Goal: Task Accomplishment & Management: Manage account settings

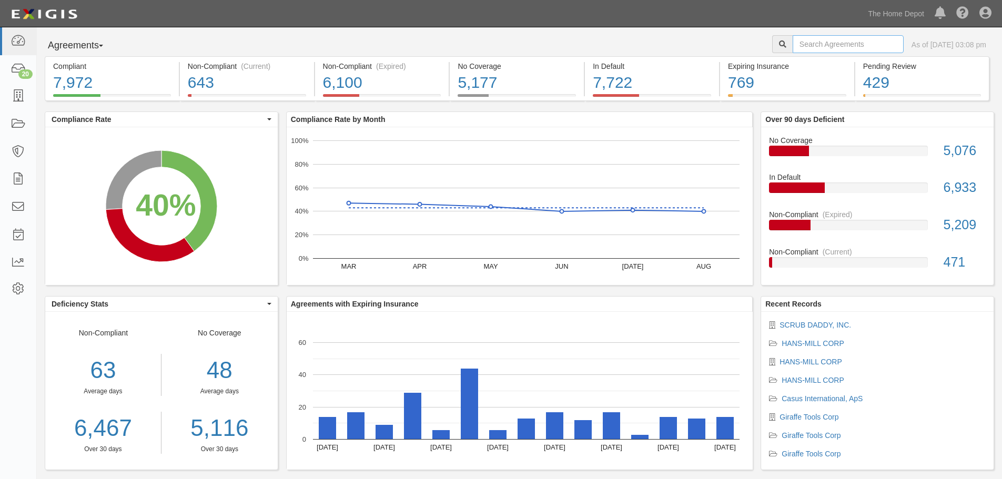
click at [796, 46] on input "text" at bounding box center [848, 44] width 111 height 18
type input "ruvati"
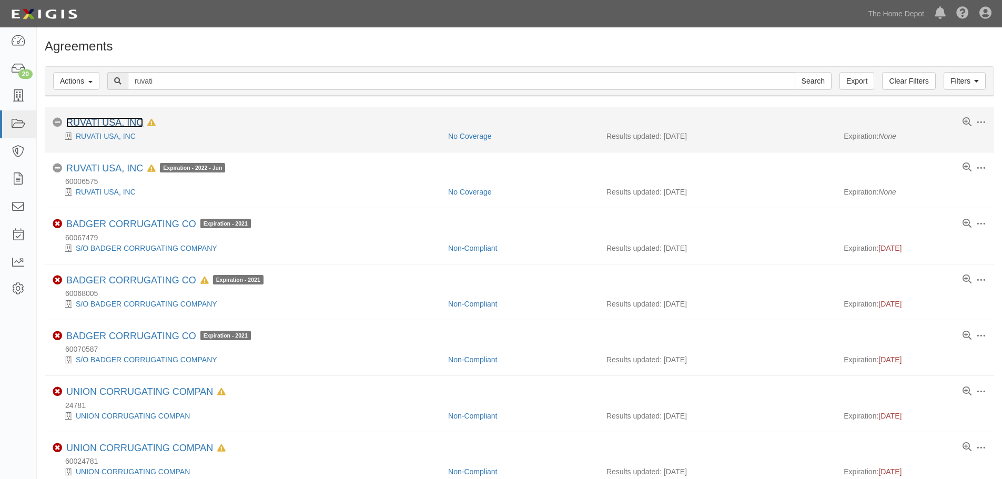
click at [109, 124] on link "RUVATI USA, INC" at bounding box center [104, 122] width 77 height 11
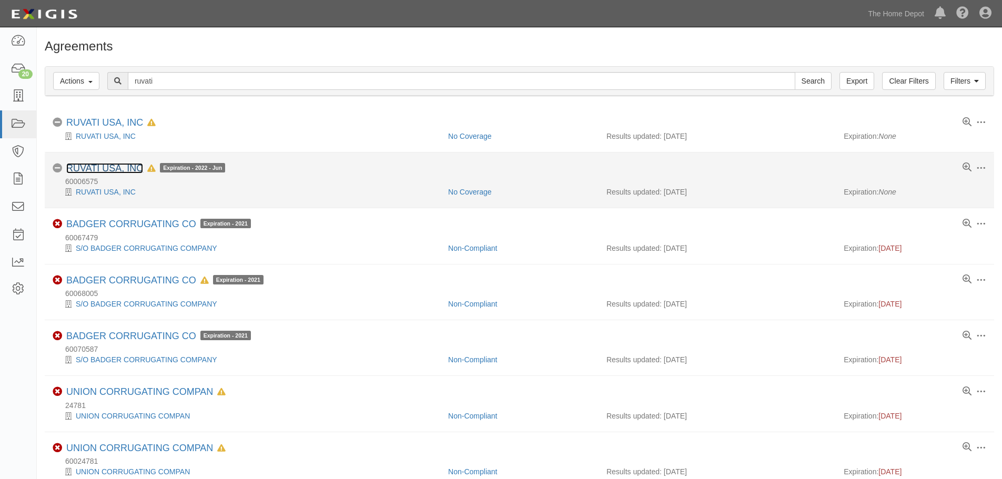
click at [114, 169] on link "RUVATI USA, INC" at bounding box center [104, 168] width 77 height 11
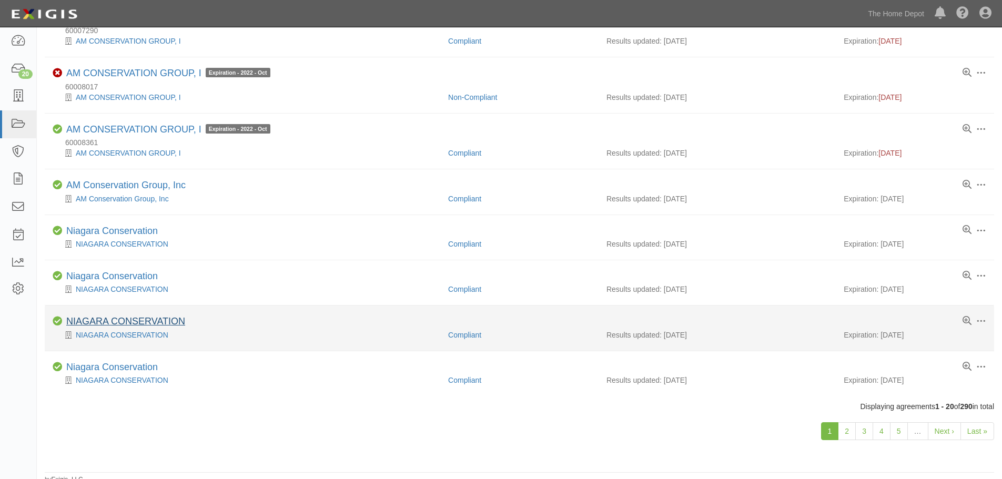
scroll to position [772, 0]
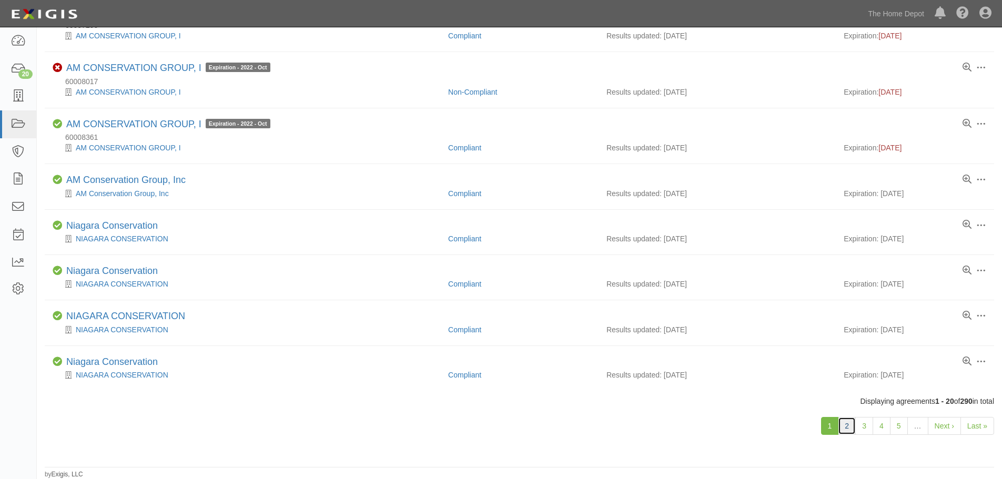
click at [853, 434] on link "2" at bounding box center [847, 426] width 18 height 18
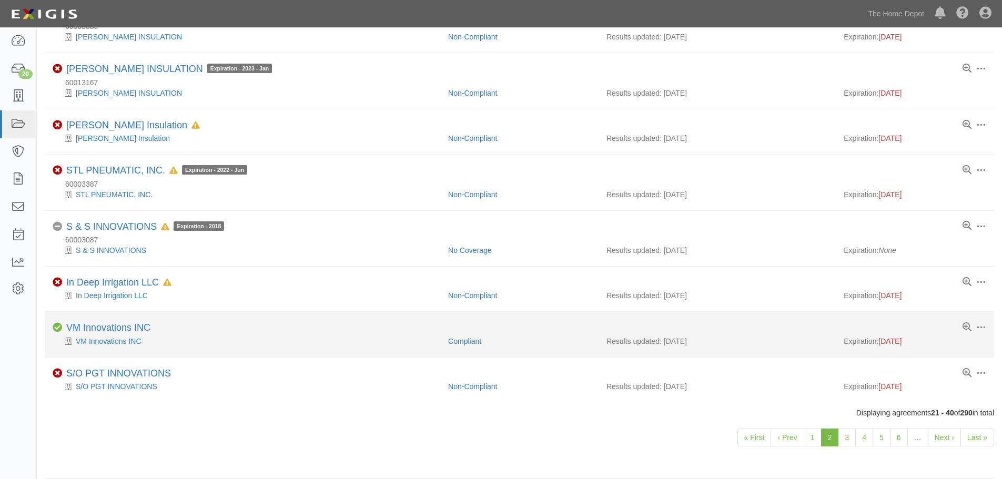
scroll to position [740, 0]
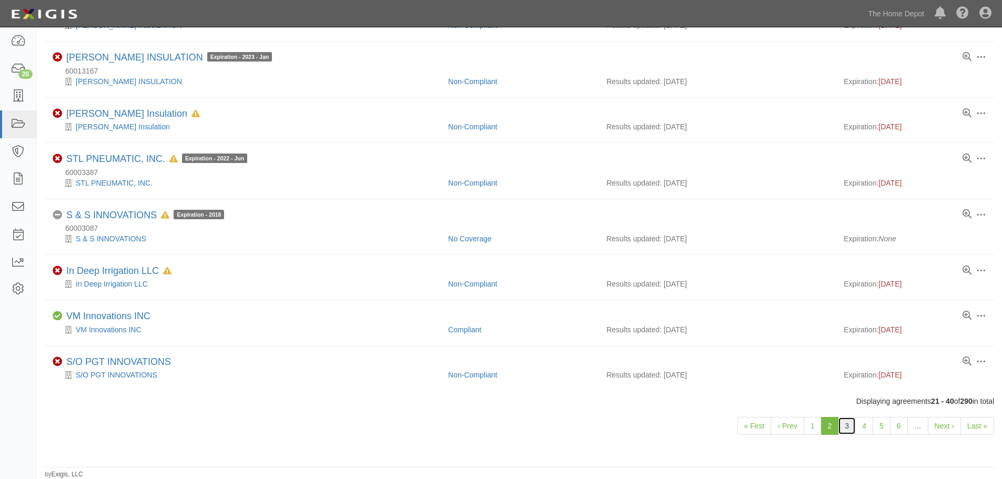
click at [851, 428] on link "3" at bounding box center [847, 426] width 18 height 18
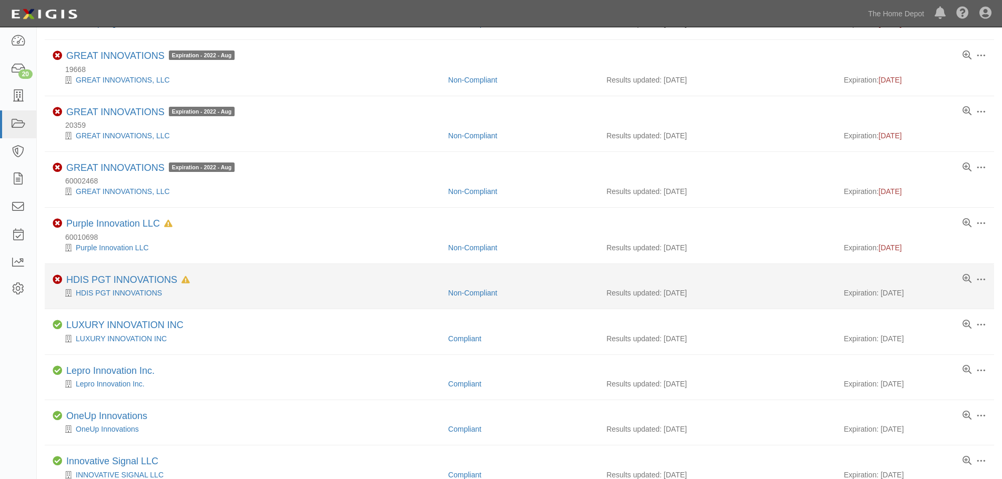
scroll to position [316, 0]
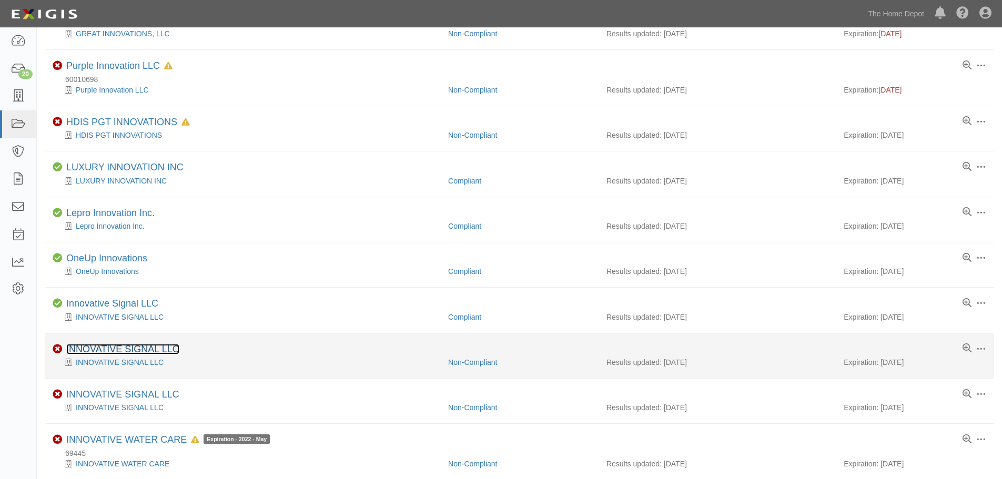
click at [108, 347] on link "INNOVATIVE SIGNAL LLC" at bounding box center [122, 349] width 113 height 11
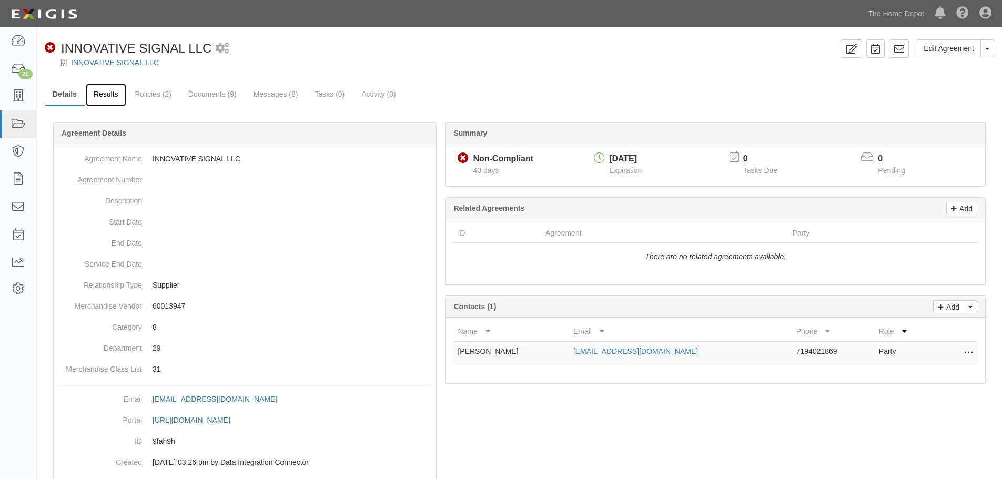
click at [105, 95] on link "Results" at bounding box center [106, 95] width 41 height 23
click at [85, 61] on link "INNOVATIVE SIGNAL LLC" at bounding box center [115, 62] width 88 height 8
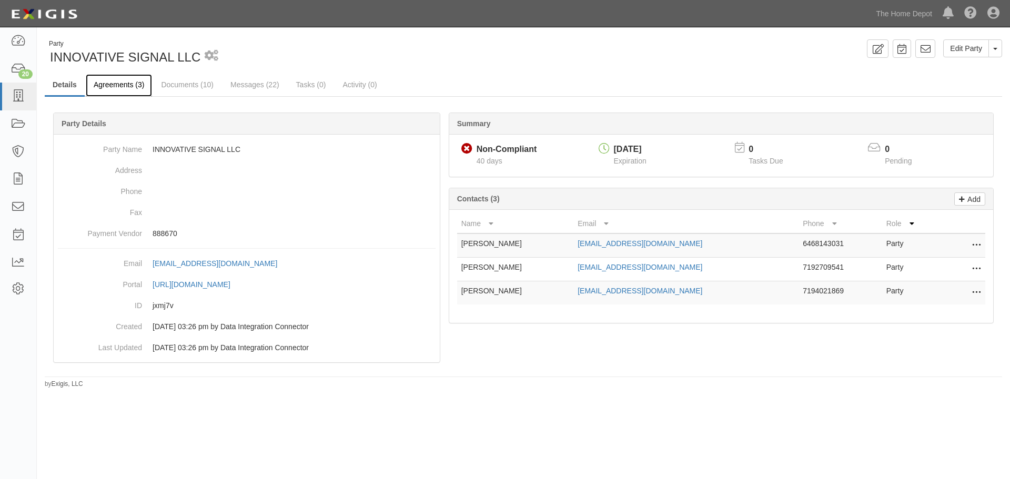
click at [134, 80] on link "Agreements (3)" at bounding box center [119, 85] width 66 height 23
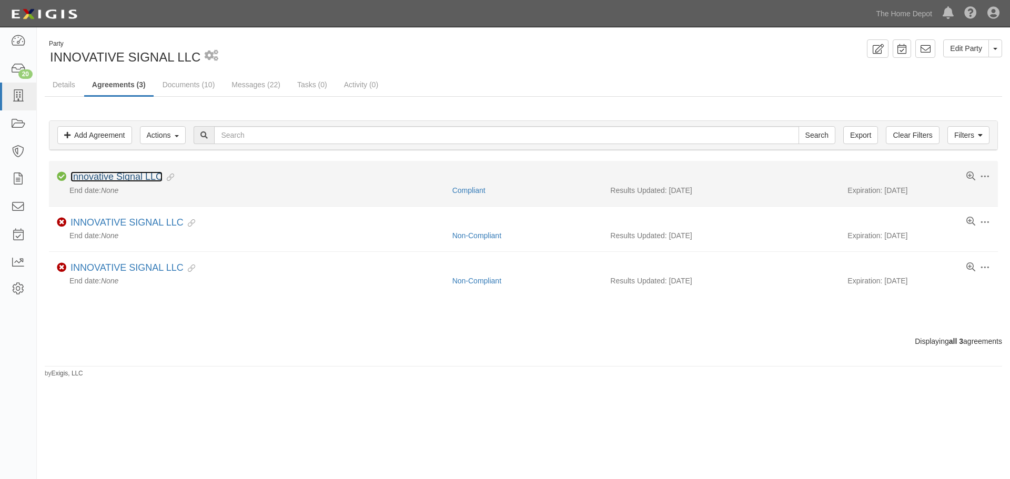
click at [139, 177] on link "Innovative Signal LLC" at bounding box center [116, 176] width 92 height 11
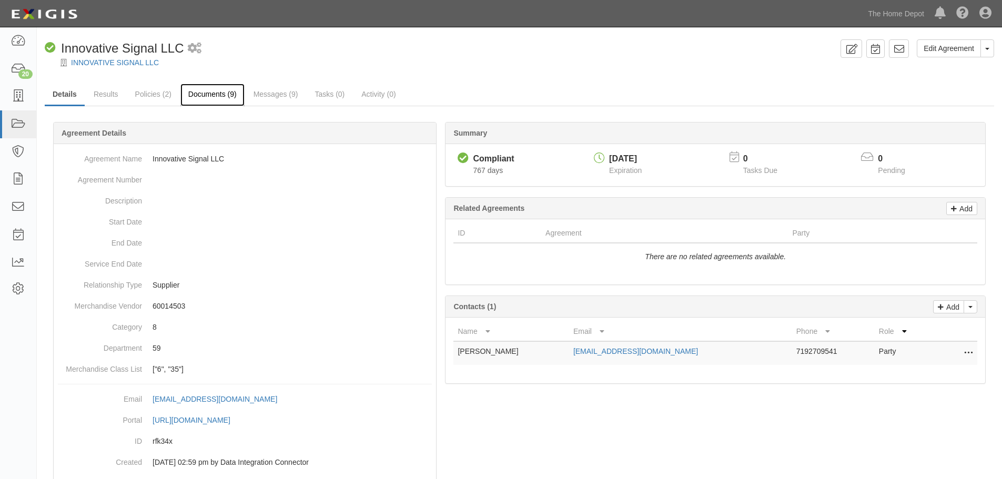
click at [188, 92] on link "Documents (9)" at bounding box center [212, 95] width 64 height 23
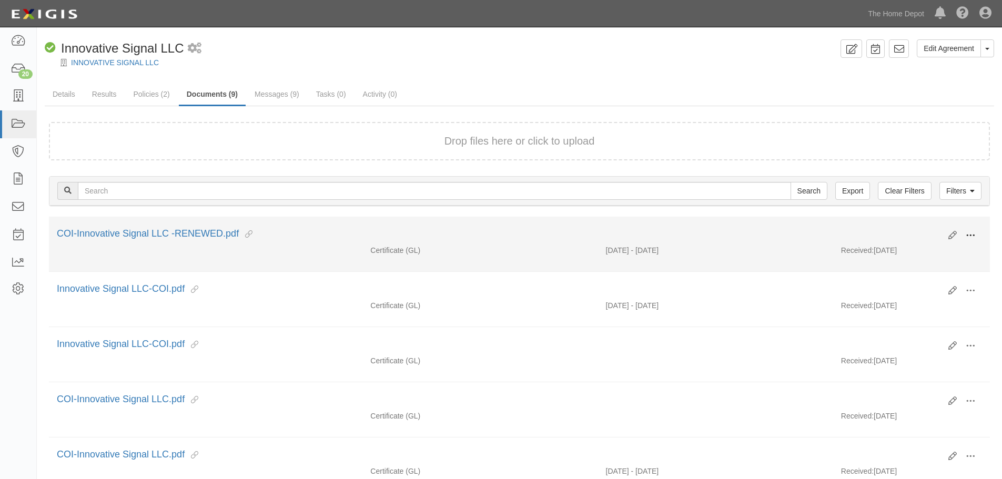
click at [969, 232] on span at bounding box center [970, 235] width 9 height 9
click at [901, 236] on link "Edit" at bounding box center [919, 231] width 83 height 19
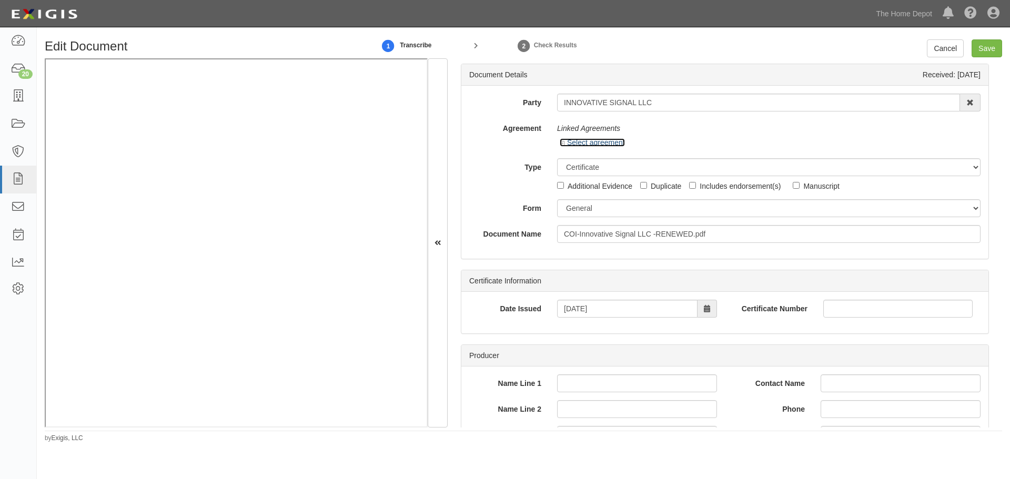
click at [560, 141] on icon at bounding box center [563, 143] width 7 height 5
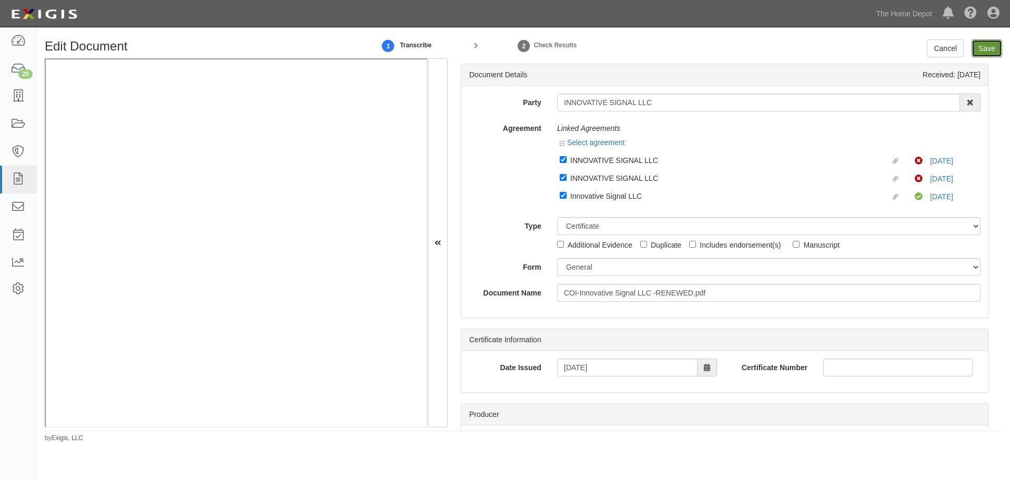
click at [986, 47] on input "Save" at bounding box center [987, 48] width 31 height 18
type input "4000000"
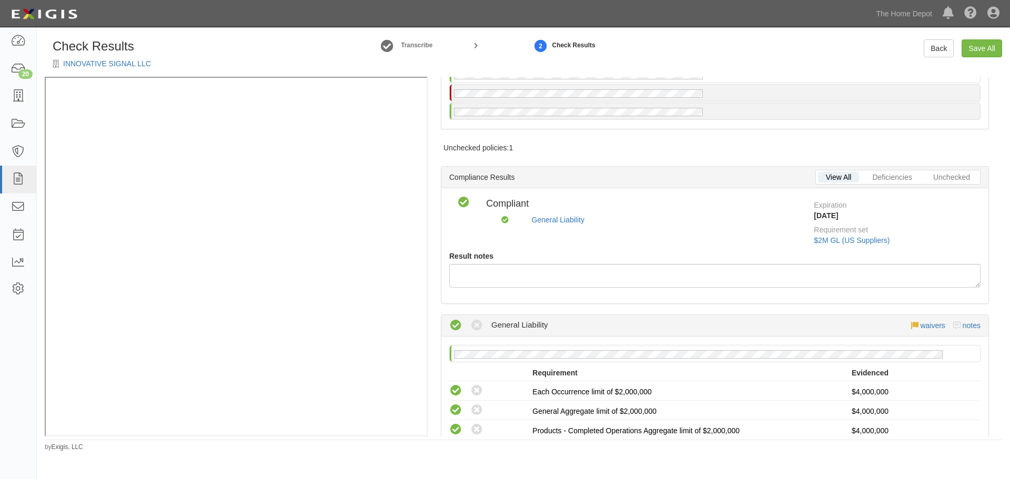
scroll to position [72, 0]
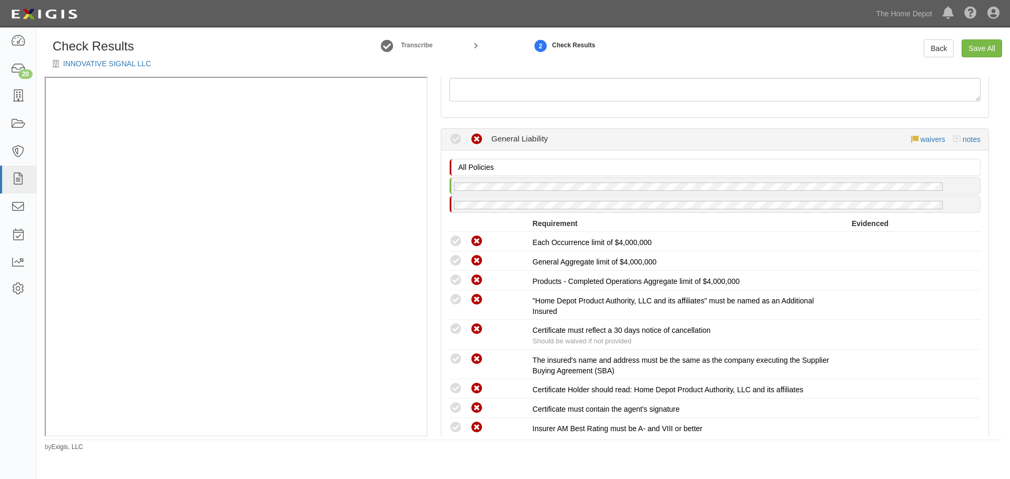
scroll to position [316, 0]
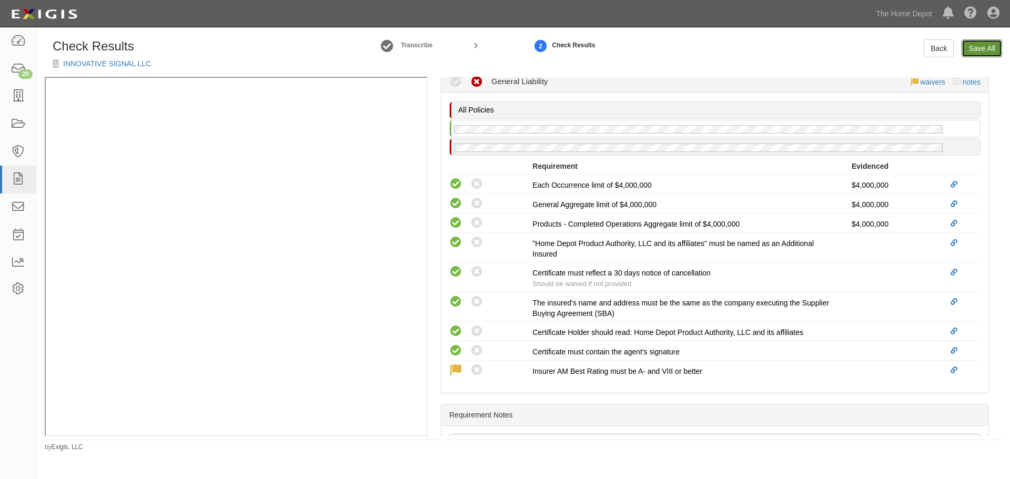
click at [994, 45] on link "Save All" at bounding box center [982, 48] width 41 height 18
radio input "false"
radio input "true"
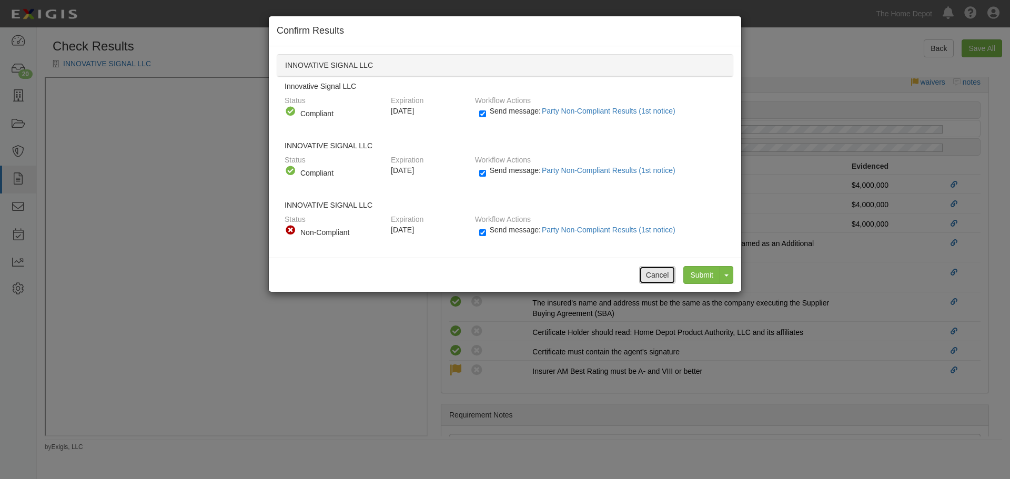
click at [660, 272] on button "Cancel" at bounding box center [657, 275] width 37 height 18
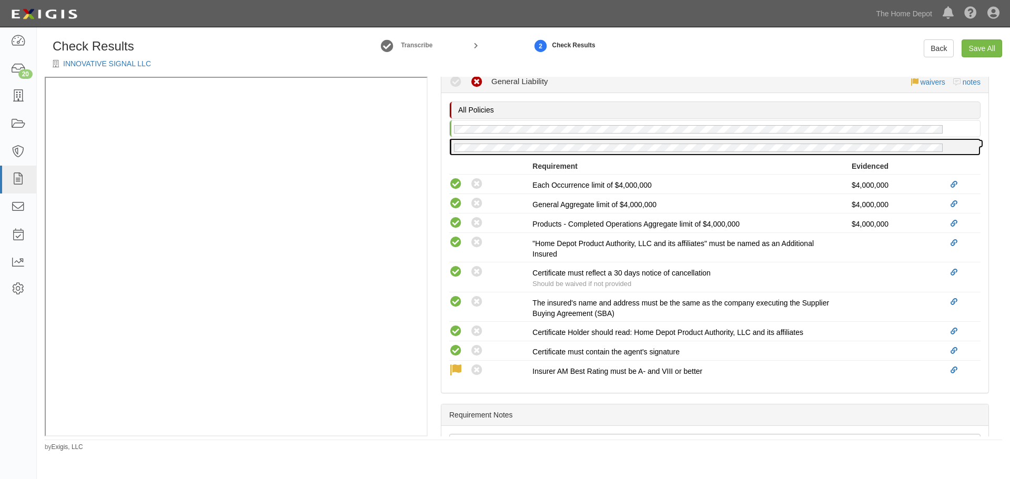
click at [557, 154] on div at bounding box center [715, 147] width 530 height 16
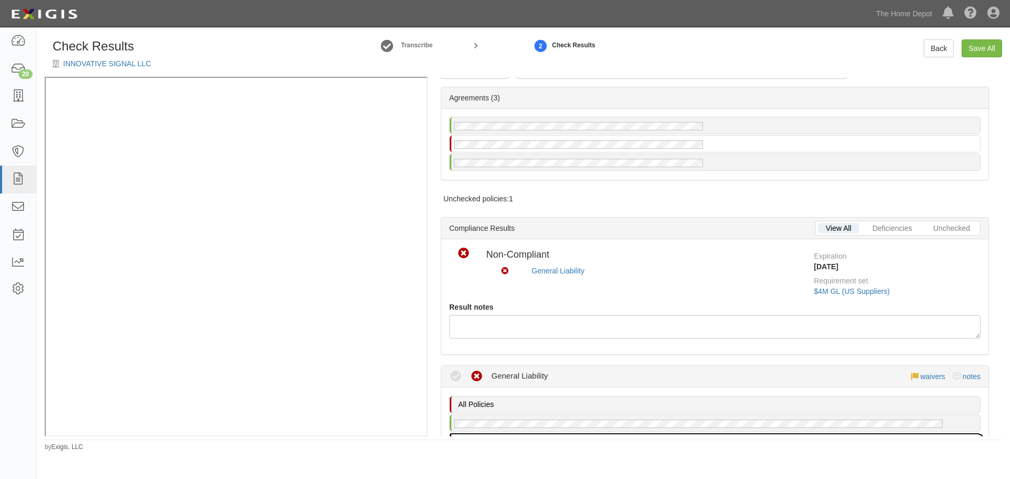
scroll to position [0, 0]
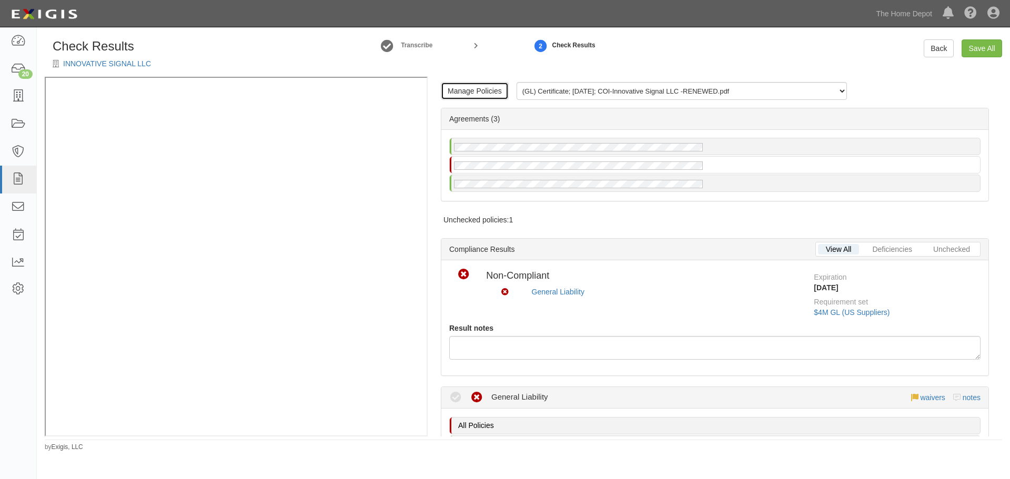
click at [505, 94] on link "Manage Policies" at bounding box center [475, 91] width 68 height 18
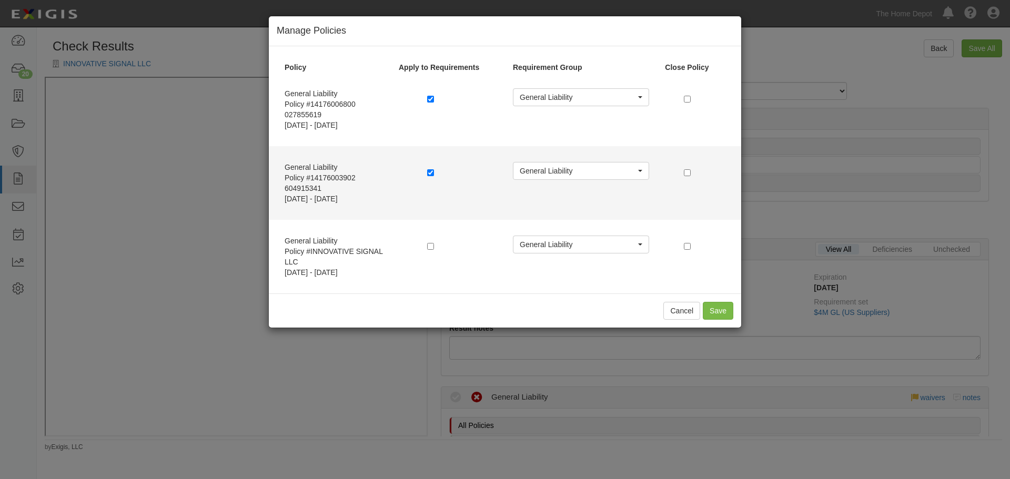
click at [430, 177] on label at bounding box center [432, 172] width 11 height 11
click at [428, 173] on input "checkbox" at bounding box center [430, 172] width 7 height 7
checkbox input "false"
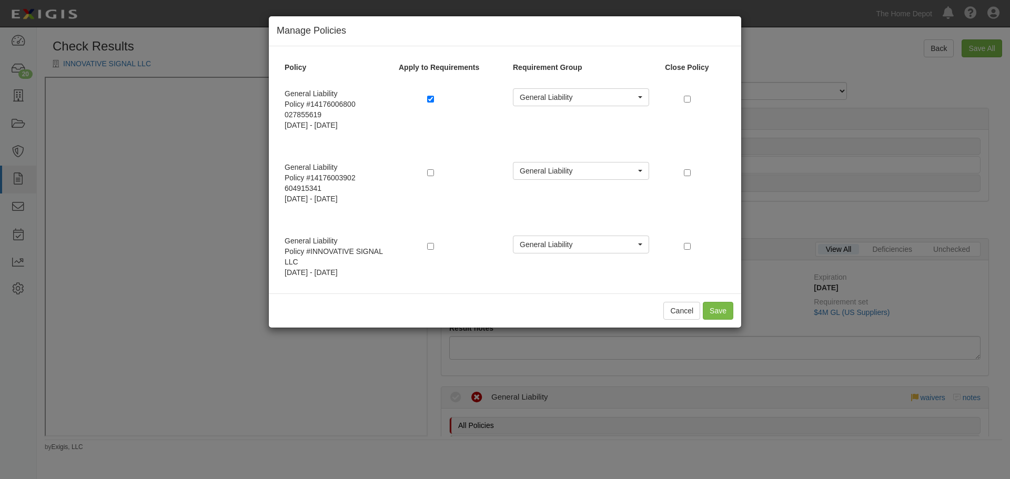
click at [737, 312] on div "Cancel Save" at bounding box center [505, 311] width 472 height 34
click at [729, 311] on button "Save" at bounding box center [718, 311] width 31 height 18
radio input "true"
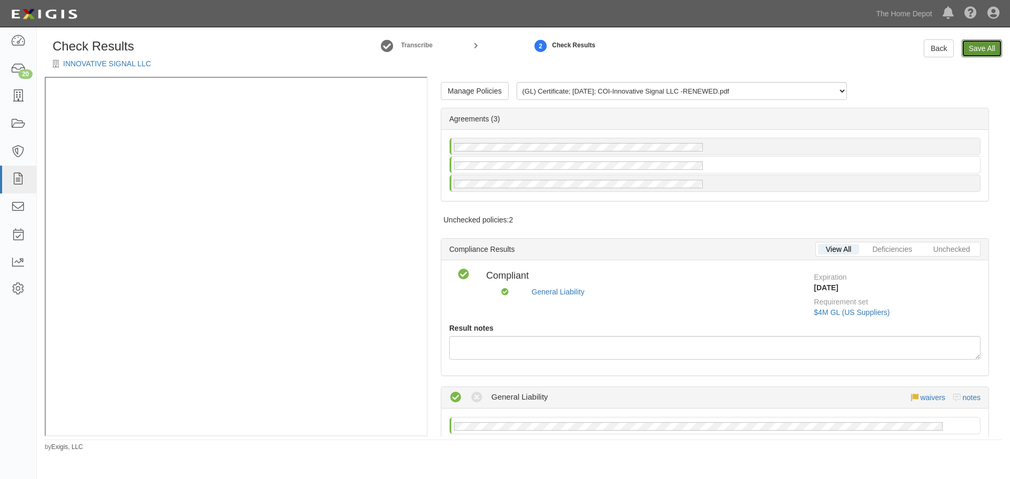
click at [986, 53] on link "Save All" at bounding box center [982, 48] width 41 height 18
radio input "false"
radio input "true"
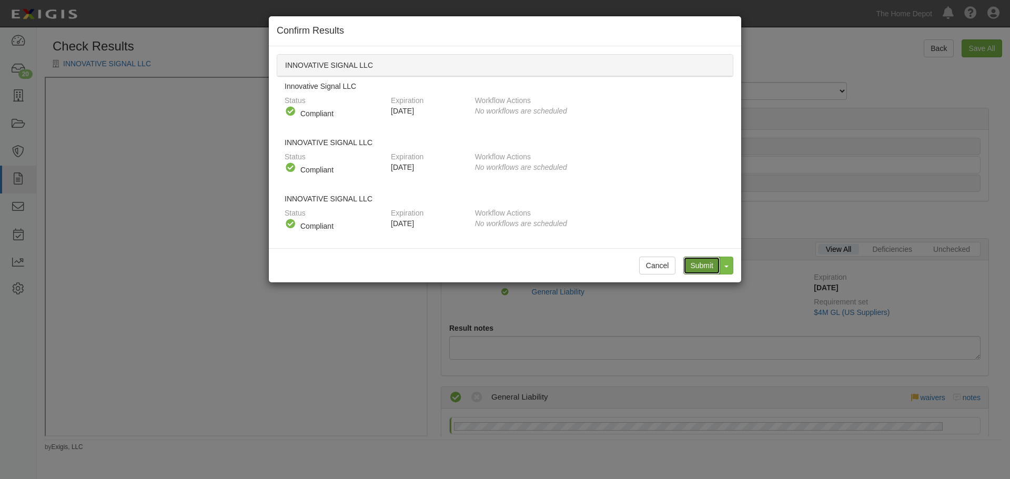
click at [710, 261] on input "Submit" at bounding box center [701, 266] width 37 height 18
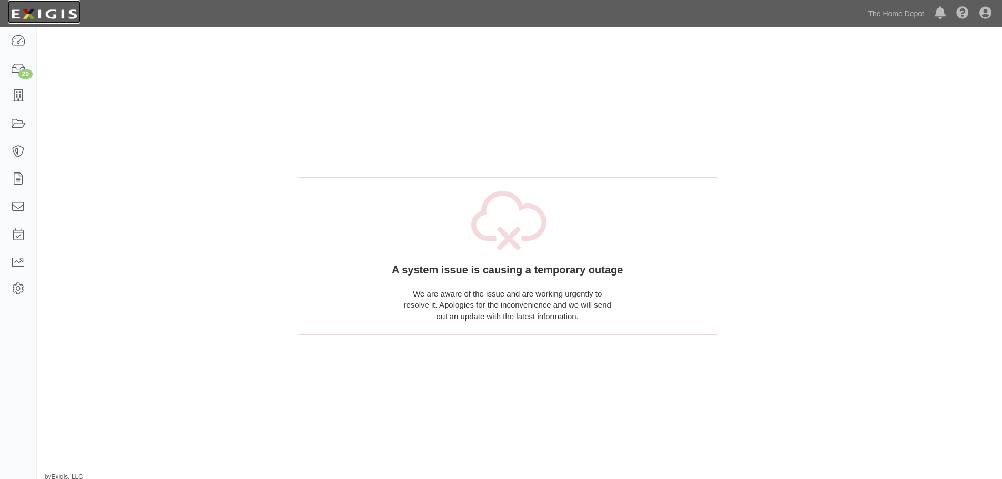
click at [36, 21] on img at bounding box center [44, 14] width 73 height 19
